Goal: Task Accomplishment & Management: Manage account settings

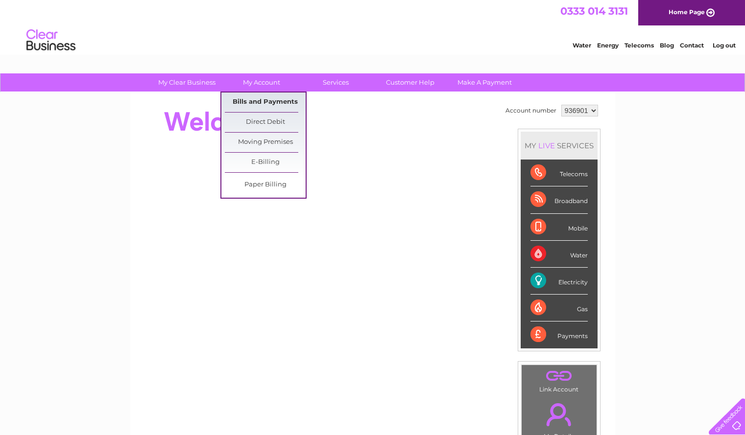
click at [276, 96] on link "Bills and Payments" at bounding box center [265, 103] width 81 height 20
click at [276, 102] on link "Bills and Payments" at bounding box center [265, 103] width 81 height 20
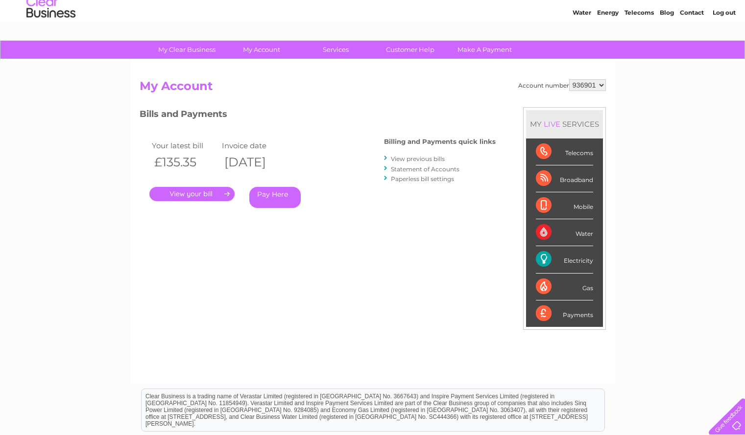
scroll to position [19, 0]
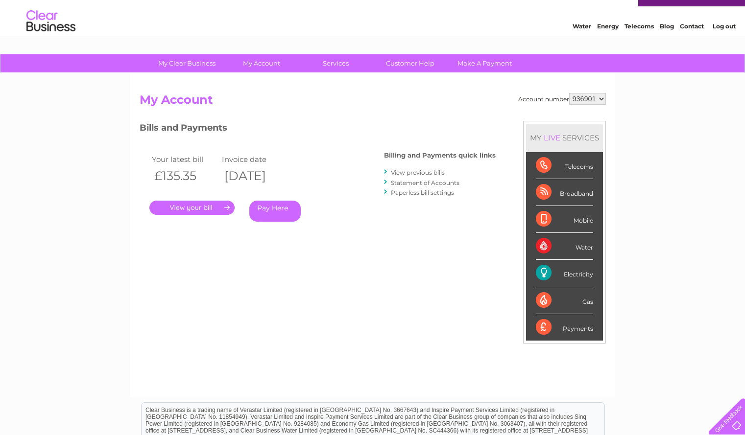
click at [199, 211] on link "." at bounding box center [191, 208] width 85 height 14
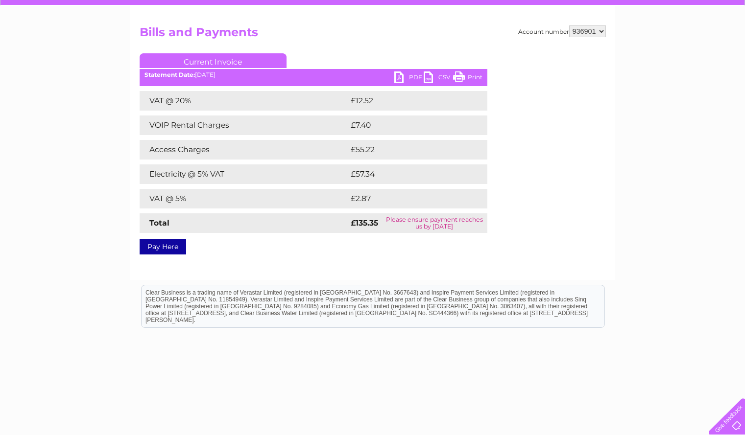
scroll to position [8, 0]
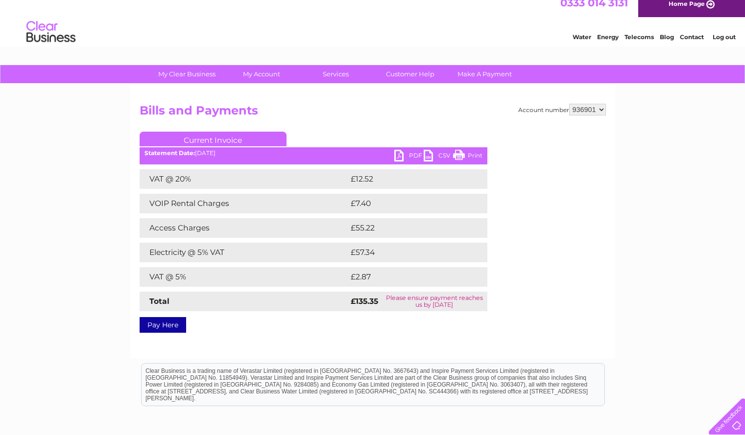
click at [411, 151] on link "PDF" at bounding box center [408, 157] width 29 height 14
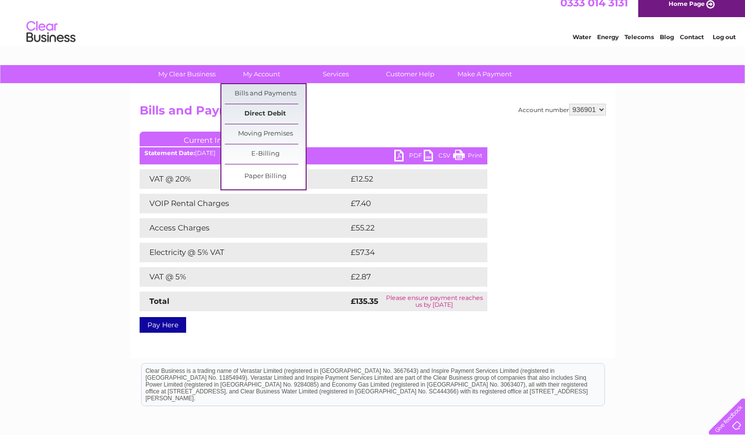
click at [259, 113] on link "Direct Debit" at bounding box center [265, 114] width 81 height 20
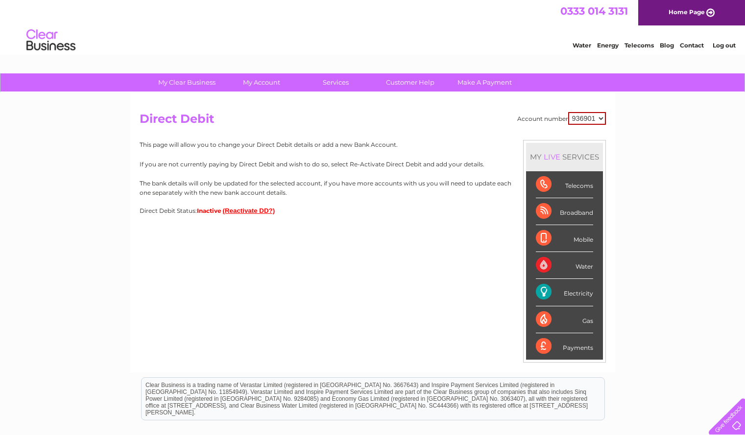
click at [264, 210] on button "(Reactivate DD?)" at bounding box center [249, 210] width 52 height 7
